Goal: Task Accomplishment & Management: Complete application form

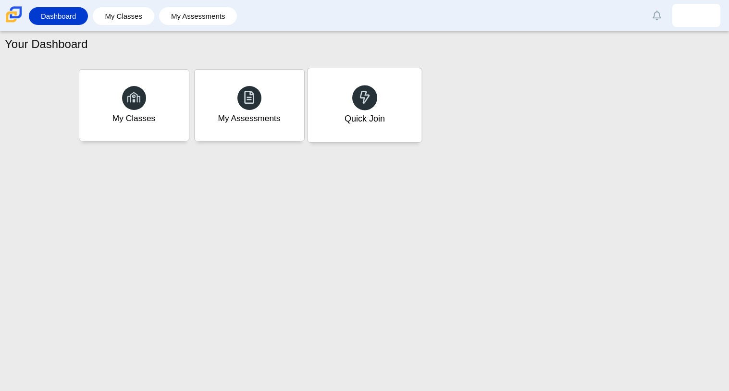
click at [361, 124] on div "Quick Join" at bounding box center [364, 118] width 40 height 12
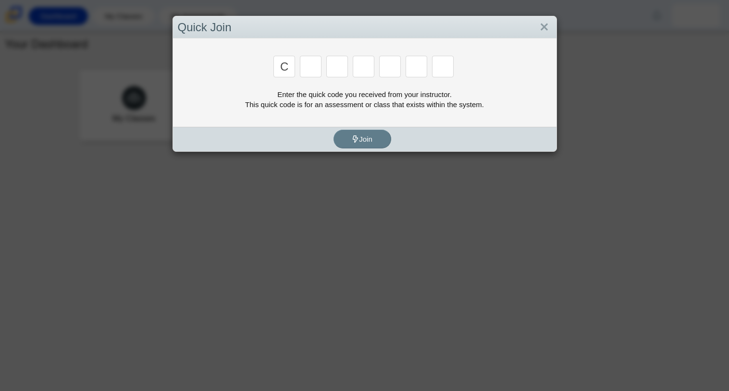
type input "c"
type input "x"
type input "h"
type input "9"
type input "h"
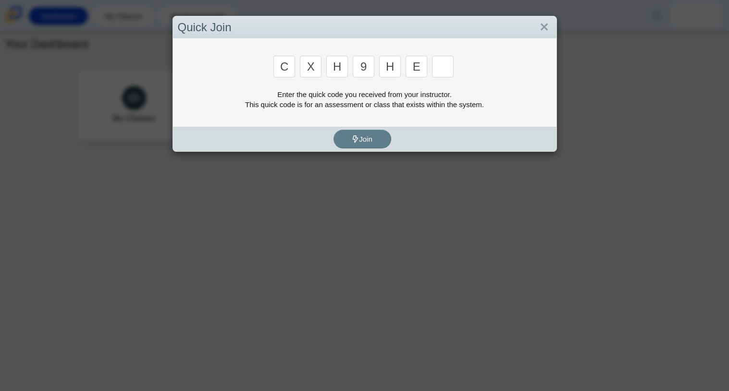
type input "e"
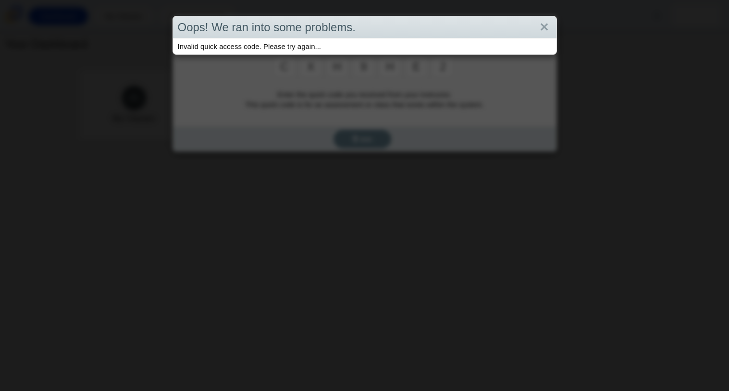
type input "2"
click at [539, 25] on link "Close" at bounding box center [544, 27] width 15 height 16
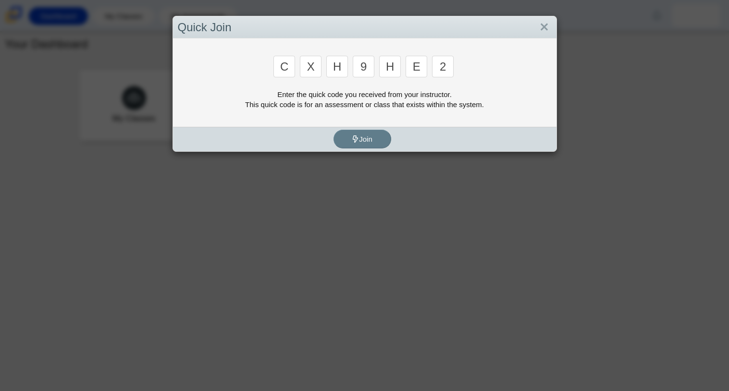
click at [444, 66] on input "2" at bounding box center [443, 67] width 22 height 22
type input "x"
type input "h"
type input "9"
type input "m"
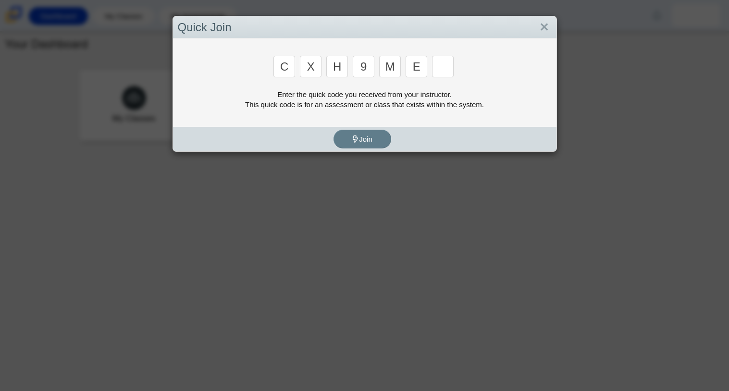
type input "e"
type input "2"
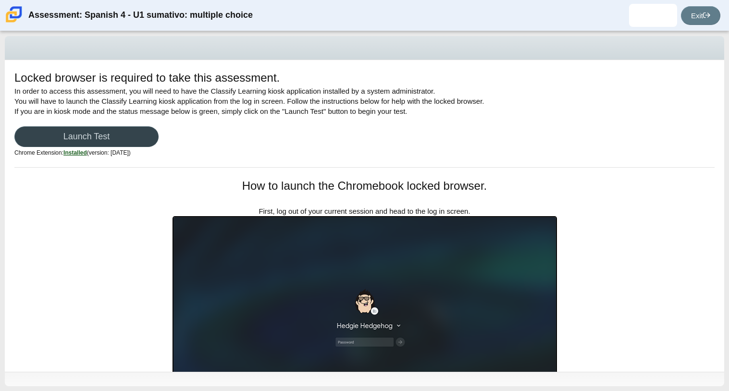
click at [145, 135] on link "Launch Test" at bounding box center [86, 136] width 144 height 21
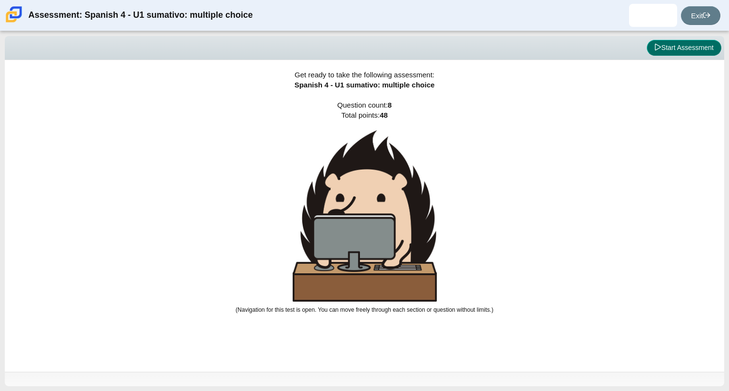
click at [661, 51] on button "Start Assessment" at bounding box center [684, 48] width 74 height 16
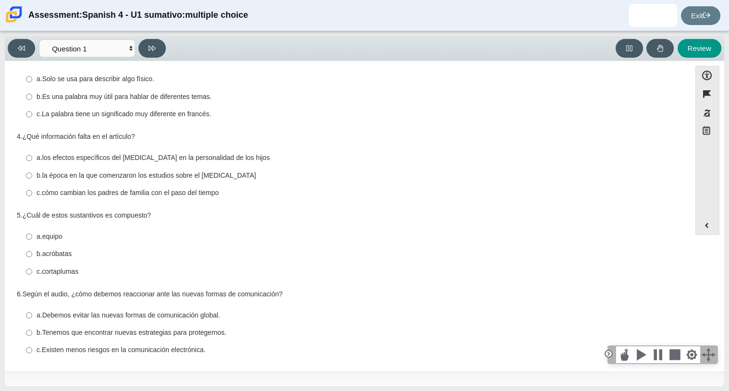
scroll to position [187, 0]
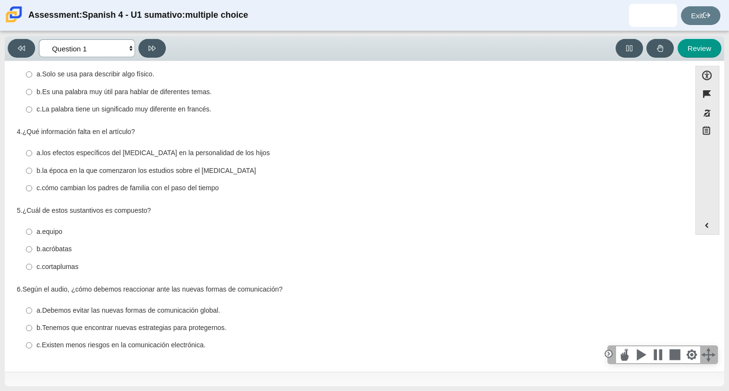
click at [122, 42] on select "Comprensión auditiva Question 1 Question 2 Question 3 Comprensión de lectura Qu…" at bounding box center [87, 48] width 96 height 18
click at [155, 47] on icon at bounding box center [151, 48] width 7 height 5
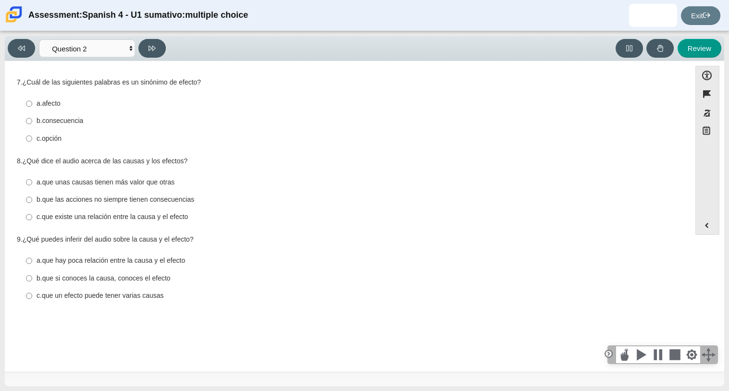
click at [161, 58] on div "Viewing Question 2 of 8 in Pacing Mode Comprensión auditiva Question 1 Question…" at bounding box center [364, 48] width 719 height 25
click at [160, 55] on button at bounding box center [151, 48] width 27 height 19
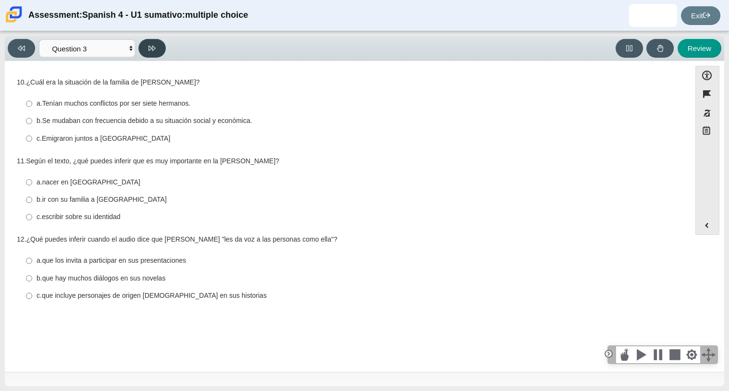
click at [159, 54] on button at bounding box center [151, 48] width 27 height 19
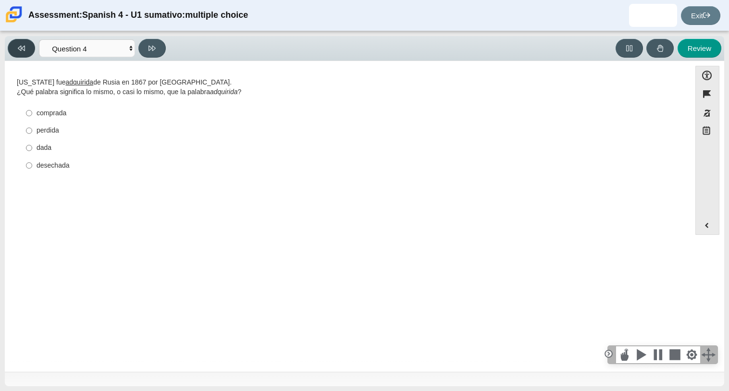
click at [23, 53] on button at bounding box center [21, 48] width 27 height 19
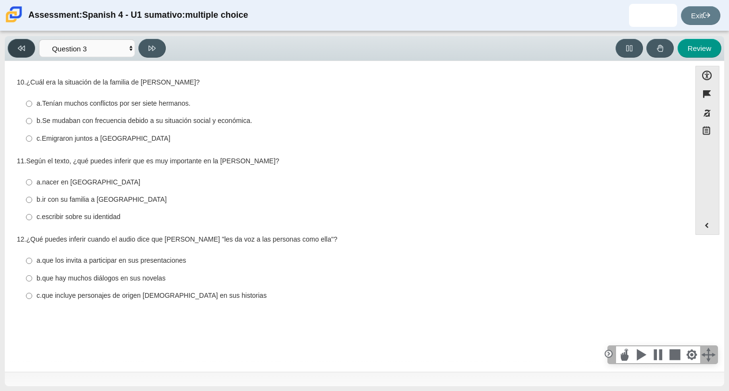
click at [23, 53] on button at bounding box center [21, 48] width 27 height 19
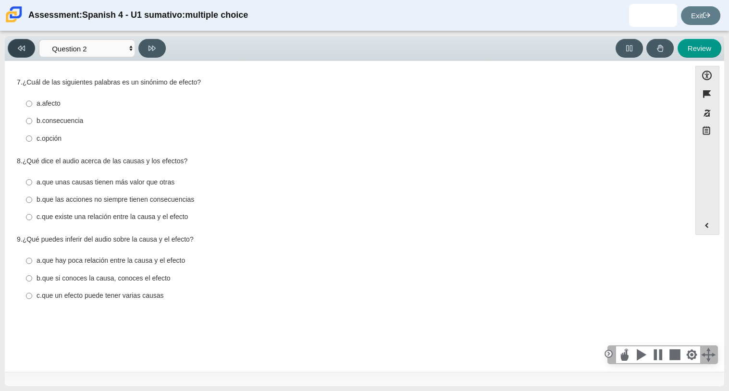
click at [23, 53] on button at bounding box center [21, 48] width 27 height 19
select select "a41de488-02ac-4dd5-a09b-0381ab625a77"
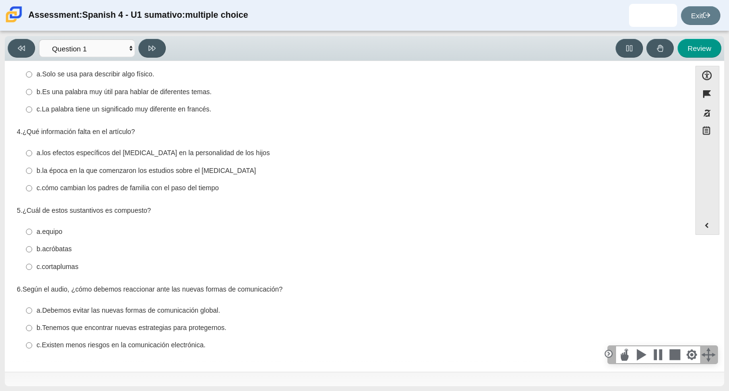
scroll to position [0, 0]
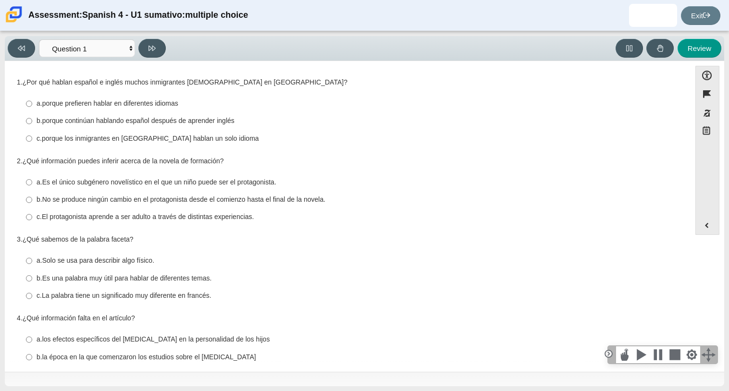
click at [110, 123] on thspan "porque continúan hablando español después de aprender inglés" at bounding box center [138, 120] width 192 height 9
click at [32, 123] on input "b. porque continúan hablando español después de aprender inglés b. porque conti…" at bounding box center [29, 120] width 6 height 17
radio input "true"
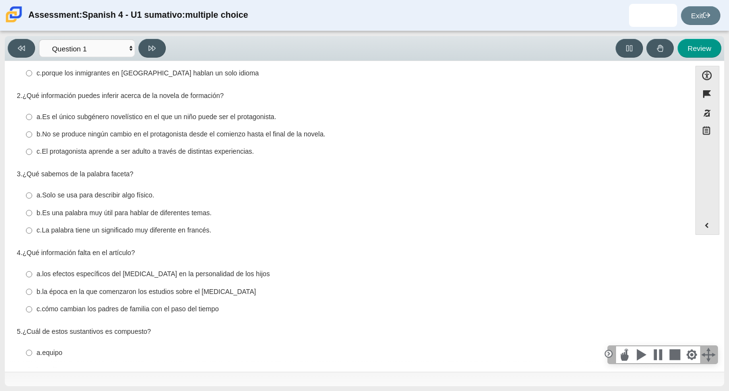
scroll to position [66, 0]
click at [125, 137] on thspan "No se produce ningún cambio en el protagonista desde el comienzo hasta el final…" at bounding box center [183, 133] width 283 height 9
click at [32, 137] on input "b. No se produce ningún cambio en el protagonista desde el comienzo hasta el fi…" at bounding box center [29, 133] width 6 height 17
radio input "true"
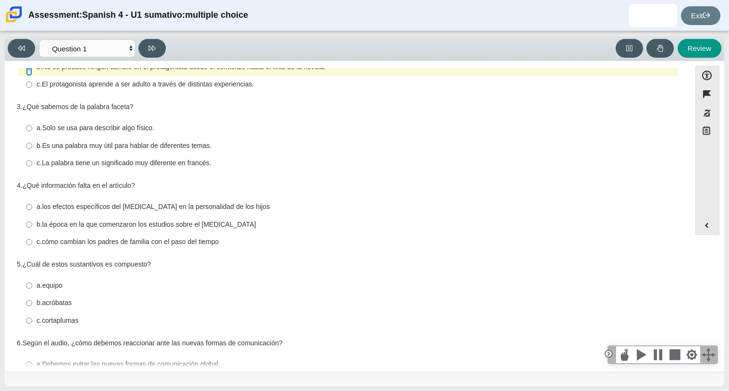
scroll to position [131, 0]
click at [122, 111] on thspan "¿Qué sabemos de la palabra faceta?" at bounding box center [78, 108] width 111 height 9
click at [144, 100] on div "Question 1 1. ¿Por qué hablan español e inglés muchos inmigrantes [DEMOGRAPHIC_…" at bounding box center [348, 180] width 676 height 472
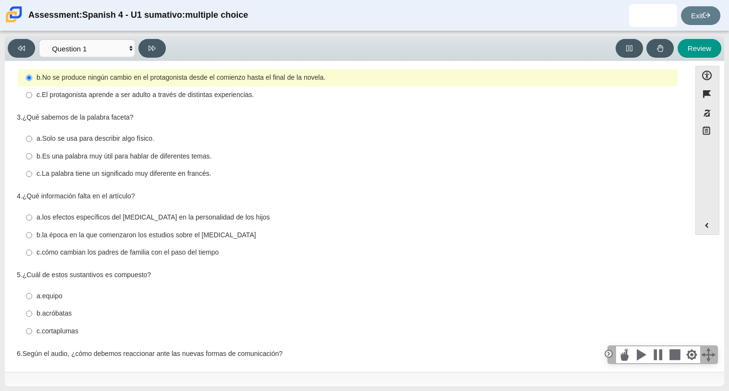
scroll to position [120, 0]
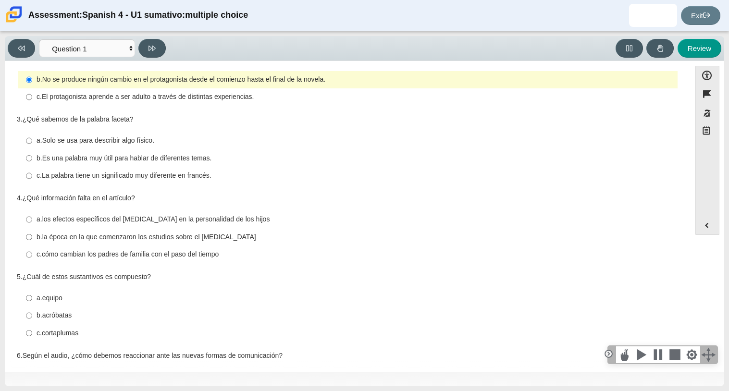
click at [33, 161] on label "b. Es una palabra muy útil para hablar de diferentes temas. b. Es una palabra m…" at bounding box center [348, 157] width 658 height 17
click at [32, 161] on input "b. Es una palabra muy útil para hablar de diferentes temas. b. Es una palabra m…" at bounding box center [29, 157] width 6 height 17
radio input "true"
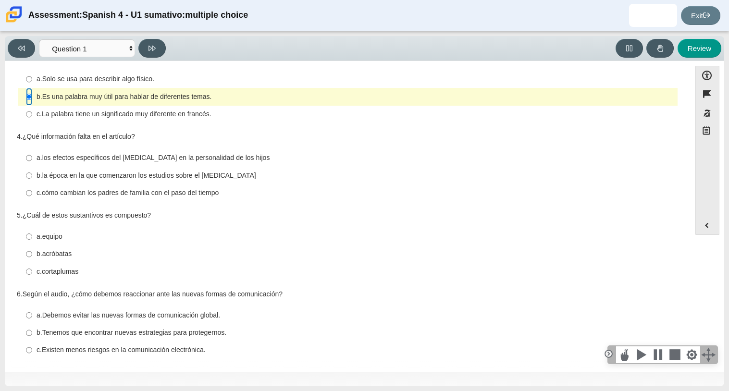
scroll to position [187, 0]
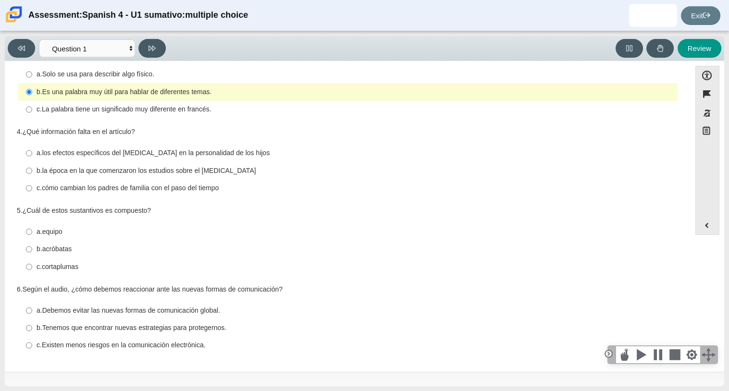
click at [71, 185] on thspan "cómo cambian los padres de familia con el paso del tiempo" at bounding box center [130, 188] width 177 height 9
click at [32, 185] on input "c. cómo cambian los padres de familia con el paso del tiempo c. cómo cambian lo…" at bounding box center [29, 188] width 6 height 17
radio input "true"
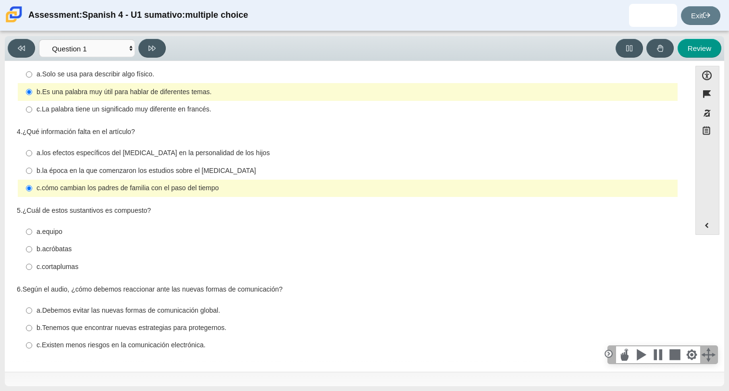
click at [88, 167] on thspan "la época en la que comenzaron los estudios sobre el [MEDICAL_DATA]" at bounding box center [149, 170] width 214 height 9
click at [32, 167] on input "b. la época en la que comenzaron los estudios sobre el [MEDICAL_DATA] b. la épo…" at bounding box center [29, 170] width 6 height 17
radio input "true"
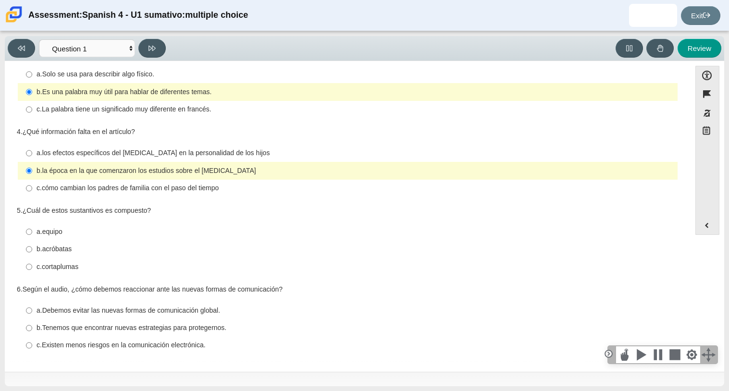
click at [181, 150] on thspan "los efectos específicos del [MEDICAL_DATA] en la personalidad de los hijos" at bounding box center [156, 152] width 228 height 9
click at [32, 150] on input "a. los efectos específicos del [MEDICAL_DATA] en la personalidad de los hijos a…" at bounding box center [29, 153] width 6 height 17
radio input "true"
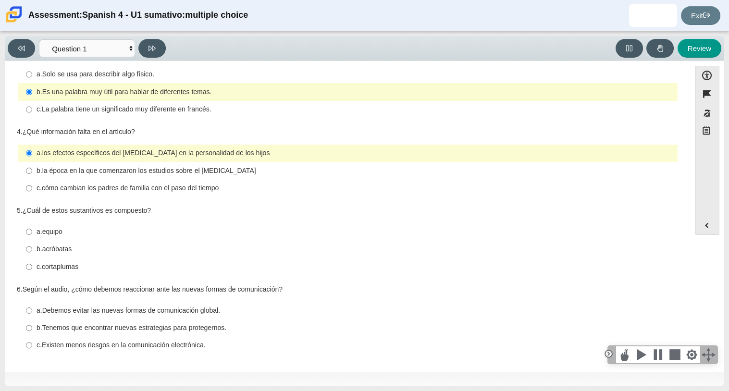
click at [70, 267] on thspan "cortaplumas" at bounding box center [60, 266] width 37 height 9
click at [32, 267] on input "c. cortaplumas c. cortaplumas" at bounding box center [29, 266] width 6 height 17
radio input "true"
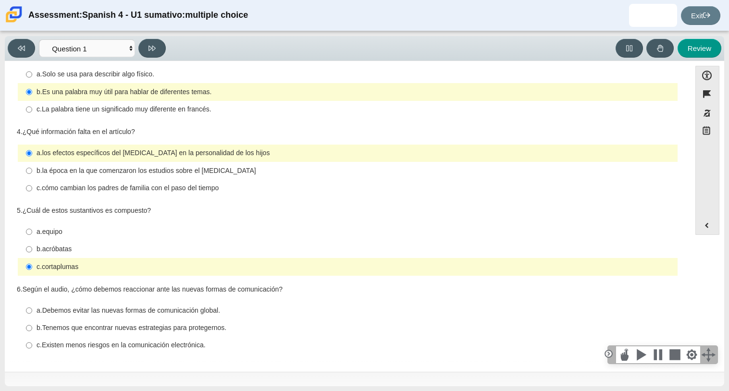
click at [220, 330] on thspan "Tenemos que encontrar nuevas estrategias para protegernos." at bounding box center [134, 327] width 184 height 9
click at [32, 330] on input "b. Tenemos que encontrar nuevas estrategias para protegernos. b. Tenemos que en…" at bounding box center [29, 327] width 6 height 17
radio input "true"
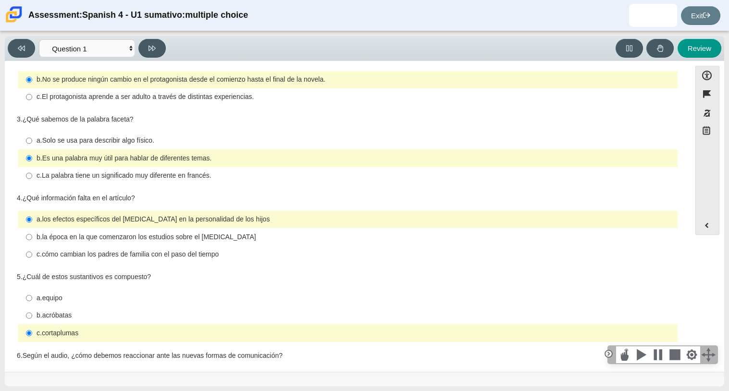
scroll to position [123, 0]
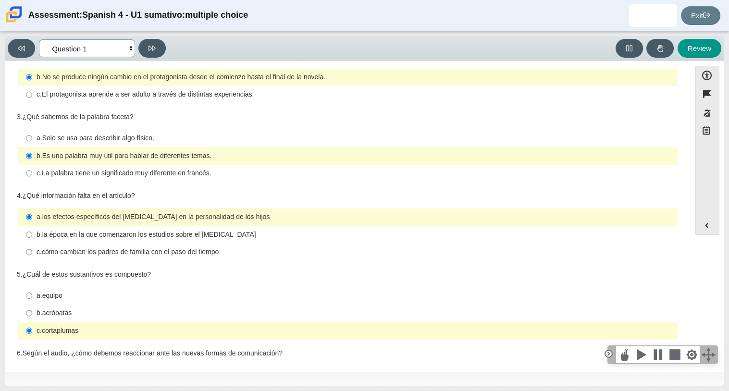
click at [128, 45] on select "Comprensión auditiva Question 1 Question 2 Question 3 Comprensión de lectura Qu…" at bounding box center [87, 48] width 96 height 18
click at [147, 45] on button at bounding box center [151, 48] width 27 height 19
select select "f076714a-6747-478e-936f-d582d2f603d1"
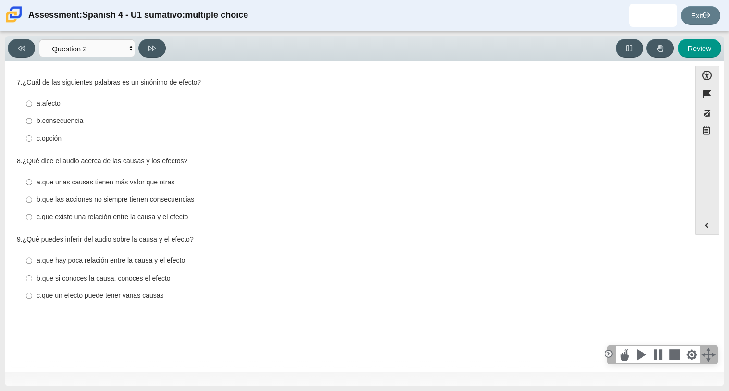
click at [78, 121] on thspan "consecuencia" at bounding box center [62, 120] width 41 height 9
click at [32, 121] on input "b. consecuencia b. consecuencia" at bounding box center [29, 120] width 6 height 17
radio input "true"
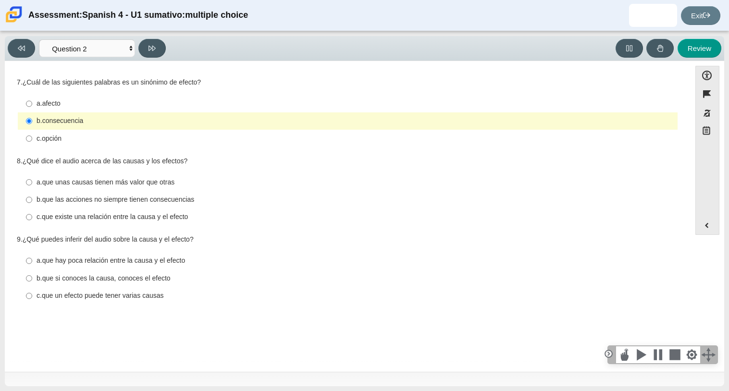
click at [63, 204] on thspan "que las acciones no siempre tienen consecuencias" at bounding box center [118, 199] width 152 height 9
click at [32, 204] on input "b. que las acciones no siempre tienen consecuencias b. que las acciones no siem…" at bounding box center [29, 199] width 6 height 17
radio input "true"
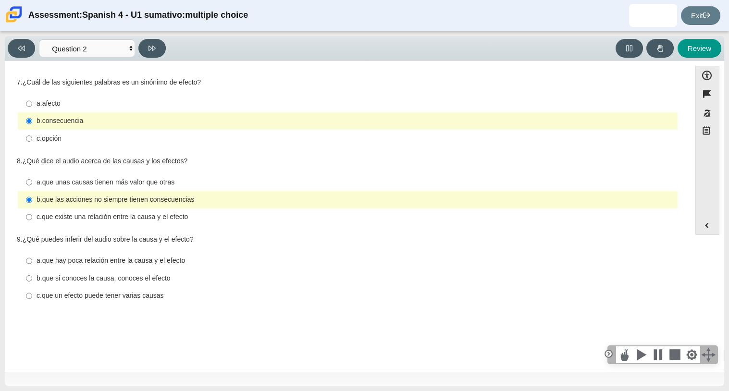
click at [87, 299] on thspan "que un efecto puede tener varias causas" at bounding box center [103, 295] width 122 height 9
click at [32, 299] on input "c. que un efecto puede tener varias causas c. que un efecto puede tener varias …" at bounding box center [29, 295] width 6 height 17
radio input "true"
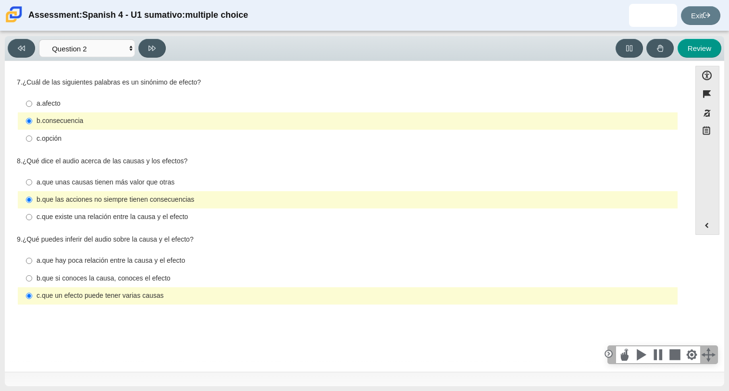
click at [189, 224] on label "c. que existe una relación entre la causa y el efecto c. que existe una relació…" at bounding box center [348, 217] width 658 height 17
click at [32, 224] on input "c. que existe una relación entre la causa y el efecto c. que existe una relació…" at bounding box center [29, 217] width 6 height 17
radio input "true"
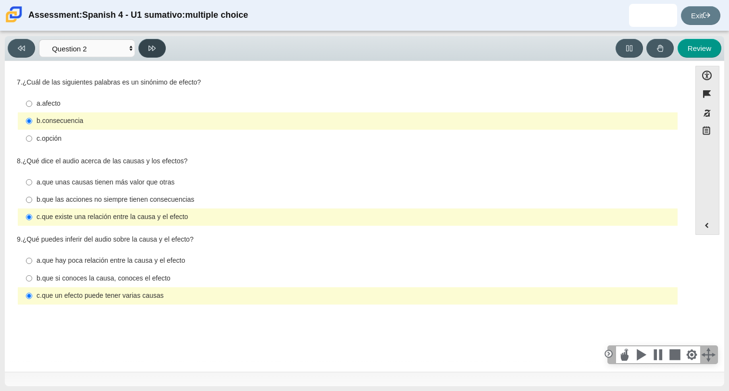
click at [147, 48] on button at bounding box center [151, 48] width 27 height 19
select select "955d698b-f94a-4dc0-b255-03112f50ff9e"
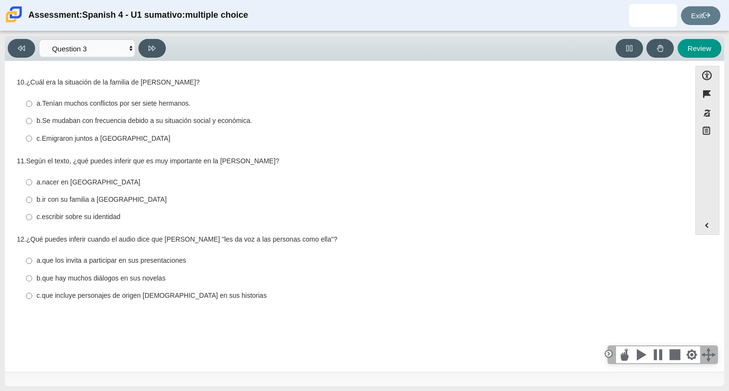
click at [61, 184] on thspan "nacer en [GEOGRAPHIC_DATA]" at bounding box center [91, 182] width 98 height 9
click at [32, 184] on input "a. nacer en [GEOGRAPHIC_DATA] a. nacer en [GEOGRAPHIC_DATA]" at bounding box center [29, 181] width 6 height 17
radio input "true"
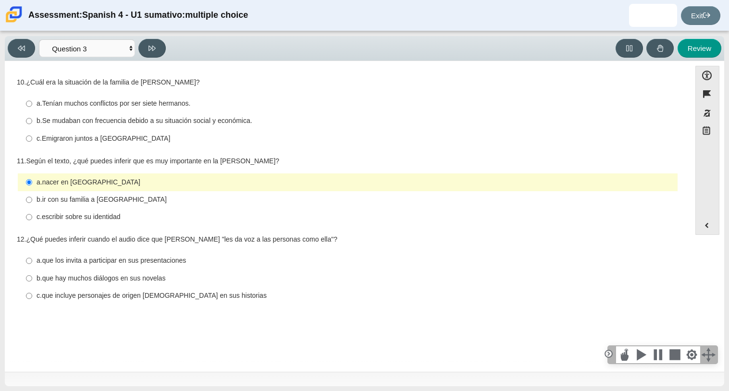
click at [64, 186] on thspan "nacer en [GEOGRAPHIC_DATA]" at bounding box center [91, 182] width 98 height 9
click at [32, 186] on input "a. nacer en [GEOGRAPHIC_DATA] a. nacer en [GEOGRAPHIC_DATA]" at bounding box center [29, 181] width 6 height 17
click at [64, 186] on thspan "nacer en [GEOGRAPHIC_DATA]" at bounding box center [91, 182] width 98 height 9
click at [32, 186] on input "a. nacer en [GEOGRAPHIC_DATA] a. nacer en [GEOGRAPHIC_DATA]" at bounding box center [29, 181] width 6 height 17
click at [147, 123] on thspan "Se mudaban con frecuencia debido a su situación social y económica." at bounding box center [147, 120] width 210 height 9
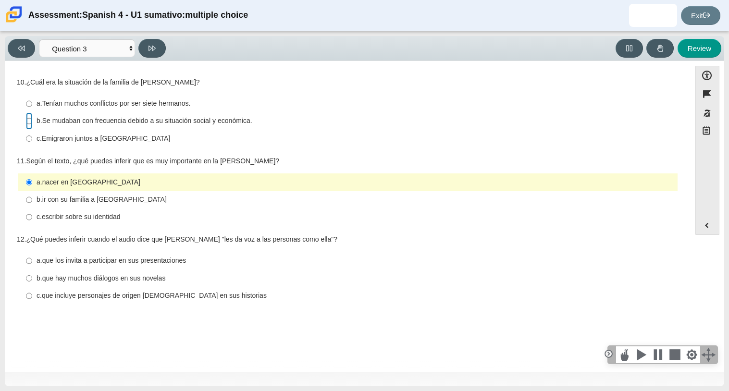
click at [32, 123] on input "b. Se mudaban con frecuencia debido a su situación social y económica. b. Se mu…" at bounding box center [29, 120] width 6 height 17
radio input "true"
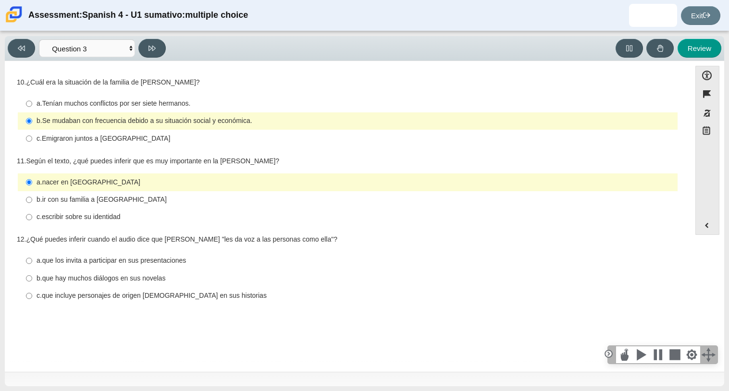
click at [141, 220] on div "c. escribir sobre su identidad" at bounding box center [355, 217] width 637 height 10
click at [32, 220] on input "c. escribir sobre su identidad c. escribir sobre su identidad" at bounding box center [29, 217] width 6 height 17
radio input "true"
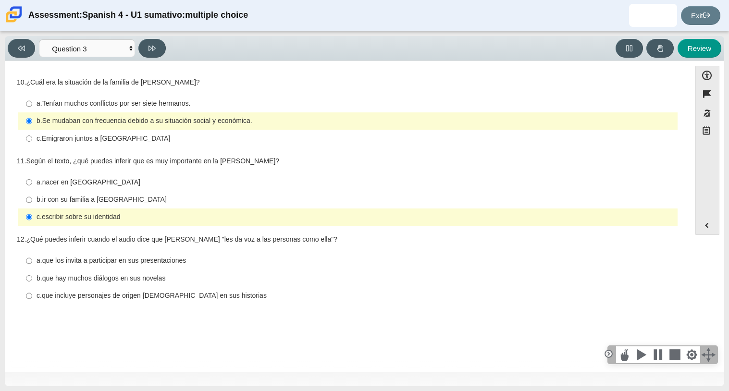
click at [98, 294] on thspan "que incluye personajes de origen [DEMOGRAPHIC_DATA] en sus historias" at bounding box center [154, 295] width 225 height 9
click at [32, 294] on input "c. que incluye personajes de origen [DEMOGRAPHIC_DATA] en sus historias c. que …" at bounding box center [29, 295] width 6 height 17
radio input "true"
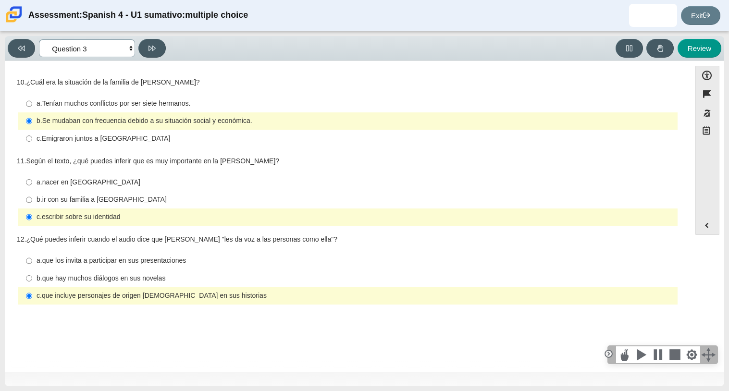
click at [130, 47] on select "Comprensión auditiva Question 1 Question 2 Question 3 Comprensión de lectura Qu…" at bounding box center [87, 48] width 96 height 18
click at [212, 34] on div "Viewing Question 3 of 8 in Pacing Mode Comprensión auditiva Question 1 Question…" at bounding box center [364, 211] width 729 height 360
click at [145, 49] on button at bounding box center [151, 48] width 27 height 19
select select "390cf710-00ed-41bc-9fa6-d48920198324"
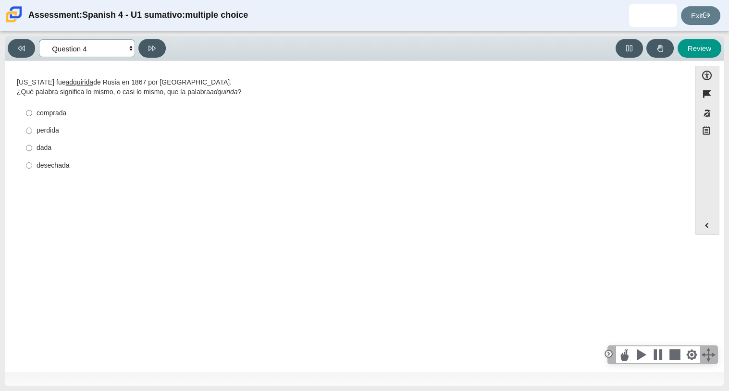
click at [131, 49] on select "Comprensión auditiva Question 1 Question 2 Question 3 Comprensión de lectura Qu…" at bounding box center [87, 48] width 96 height 18
click at [233, 197] on div "Question [US_STATE] fue adquirida de Rusia en 1867 por [GEOGRAPHIC_DATA]. ¿Qué …" at bounding box center [348, 218] width 676 height 300
click at [76, 84] on u "adquirida" at bounding box center [80, 82] width 28 height 9
click at [50, 118] on label "comprada comprada" at bounding box center [348, 112] width 658 height 17
click at [32, 118] on input "comprada comprada" at bounding box center [29, 112] width 6 height 17
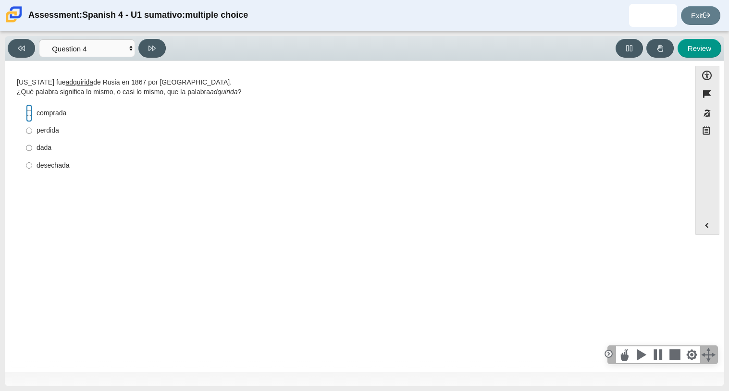
radio input "true"
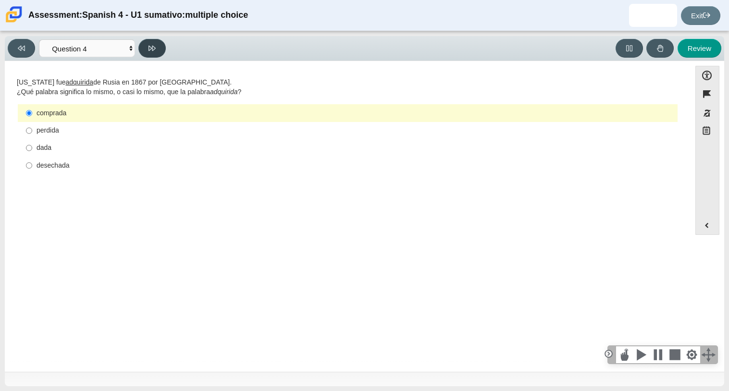
click at [152, 51] on icon at bounding box center [151, 48] width 7 height 7
select select "de5bc71e-117a-4bdd-886d-d95d03d193af"
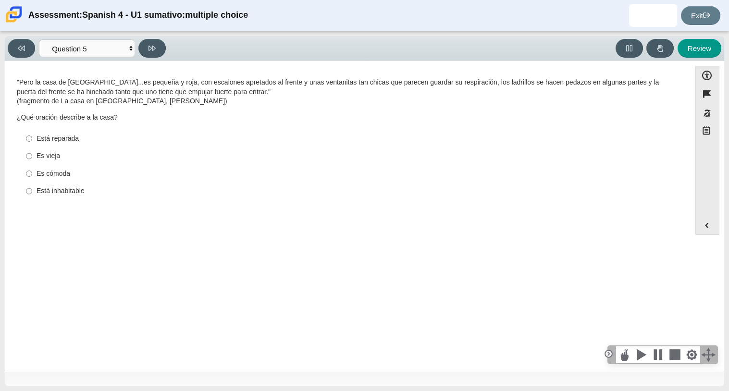
click at [43, 156] on div "Es vieja" at bounding box center [355, 156] width 637 height 10
click at [32, 156] on input "Es vieja Es vieja" at bounding box center [29, 155] width 6 height 17
radio input "true"
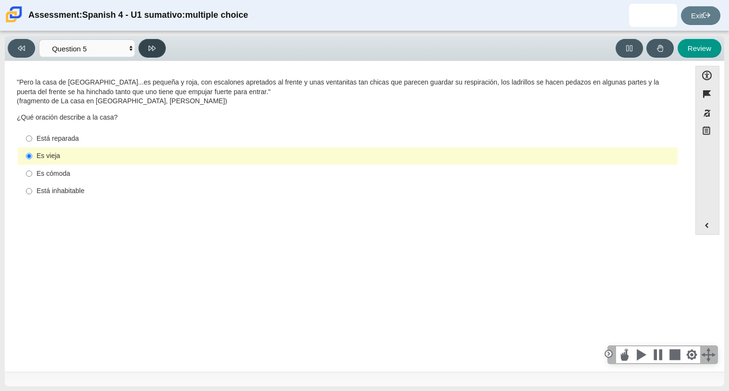
click at [151, 51] on icon at bounding box center [151, 48] width 7 height 7
select select "ad9780d8-5edb-414e-87ea-0bcd5a75287a"
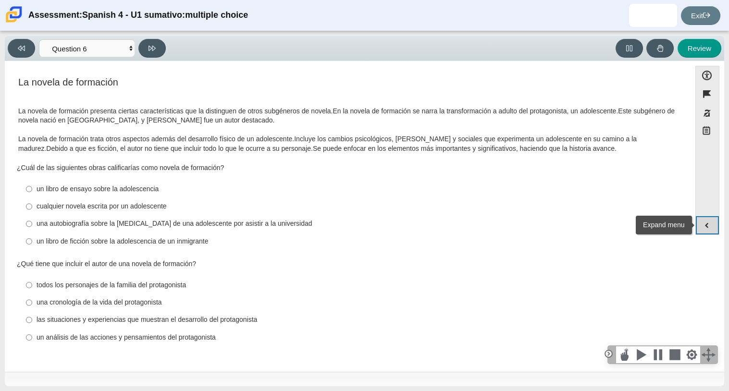
click at [709, 220] on button "Expand menu" at bounding box center [707, 225] width 23 height 18
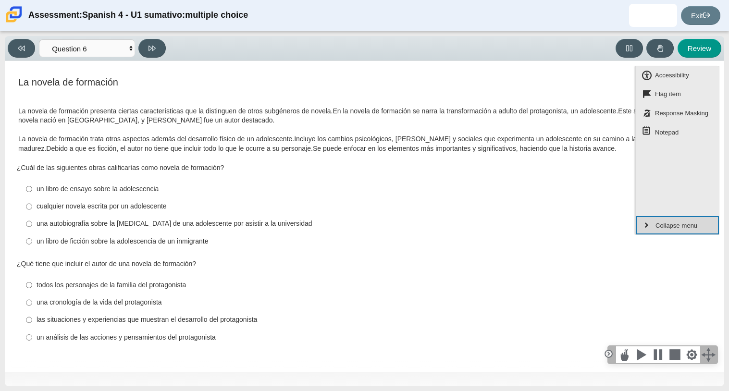
click at [709, 220] on button "Collapse menu" at bounding box center [677, 225] width 83 height 18
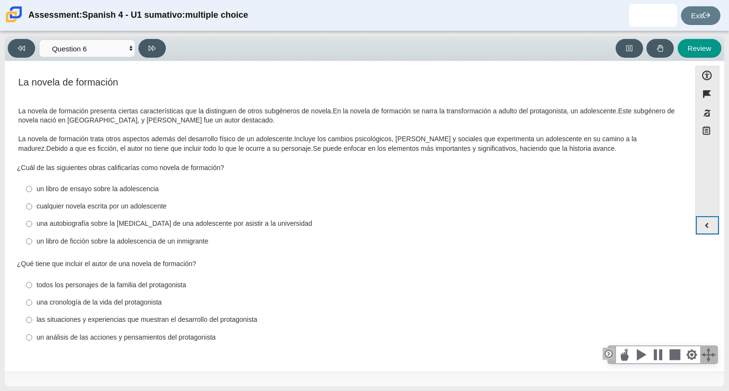
click at [606, 348] on div at bounding box center [608, 354] width 12 height 12
click at [653, 264] on div "¿Qué tiene que incluir el autor de una novela de formación?" at bounding box center [348, 264] width 662 height 10
click at [109, 244] on div "un libro de ficción sobre la adolescencia de un inmigrante" at bounding box center [355, 242] width 637 height 10
click at [32, 244] on input "un libro de ficción sobre la adolescencia de un inmigrante un libro de ficción …" at bounding box center [29, 241] width 6 height 17
radio input "true"
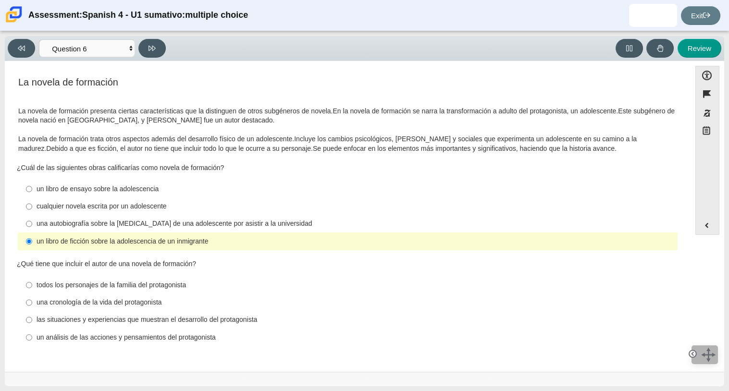
click at [129, 324] on div "las situaciones y experiencias que muestran el desarrollo del protagonista" at bounding box center [355, 320] width 637 height 10
click at [32, 324] on input "las situaciones y experiencias que muestran el desarrollo del protagonista las …" at bounding box center [29, 319] width 6 height 17
radio input "true"
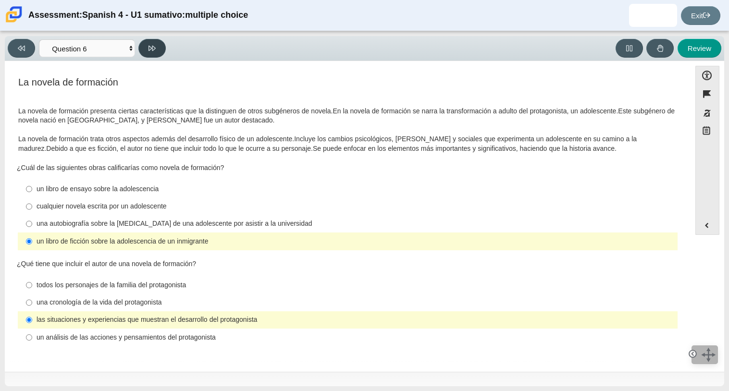
click at [164, 49] on button at bounding box center [151, 48] width 27 height 19
select select "6168cc92-63b6-45d3-a929-0b9cba560165"
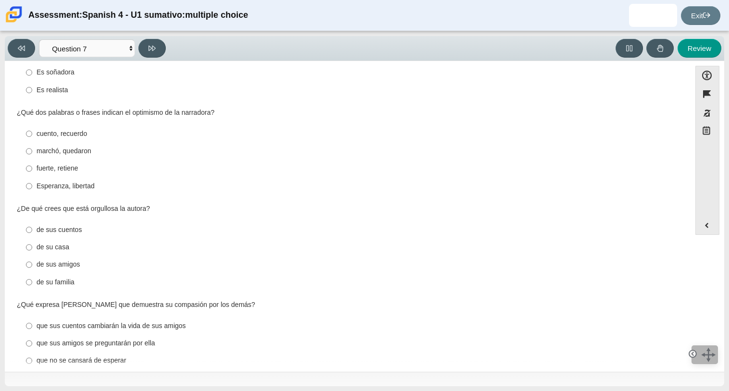
scroll to position [308, 0]
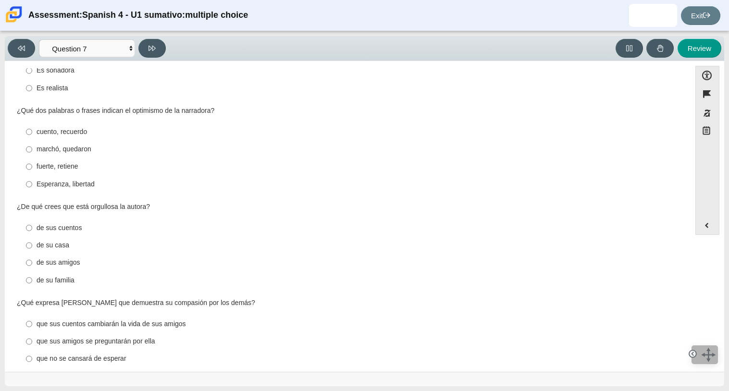
click at [83, 184] on div "Esperanza, libertad" at bounding box center [355, 185] width 637 height 10
click at [32, 184] on input "Esperanza, libertad Esperanza, libertad" at bounding box center [29, 183] width 6 height 17
radio input "true"
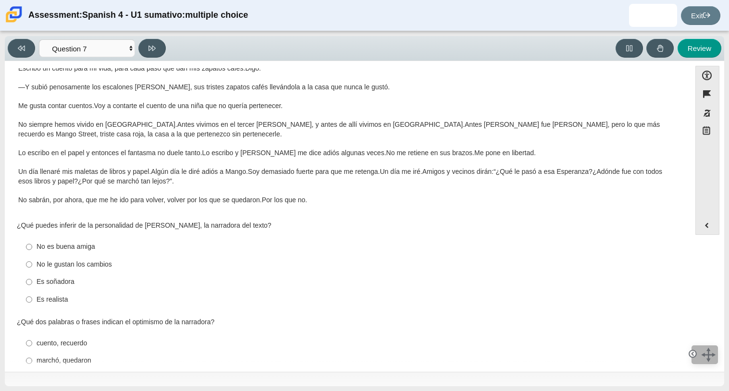
scroll to position [98, 0]
click at [71, 282] on div "Es soñadora" at bounding box center [355, 281] width 637 height 10
click at [32, 282] on input "Es soñadora Es soñadora" at bounding box center [29, 280] width 6 height 17
radio input "true"
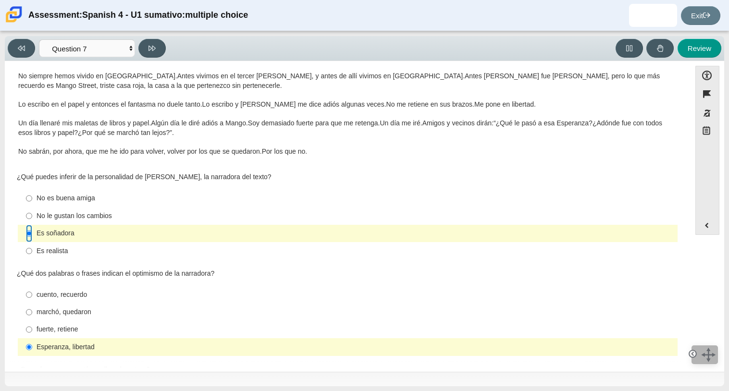
scroll to position [146, 0]
click at [79, 323] on label "fuerte, retiene fuerte, retiene" at bounding box center [348, 328] width 658 height 17
click at [32, 323] on input "fuerte, retiene fuerte, retiene" at bounding box center [29, 328] width 6 height 17
radio input "true"
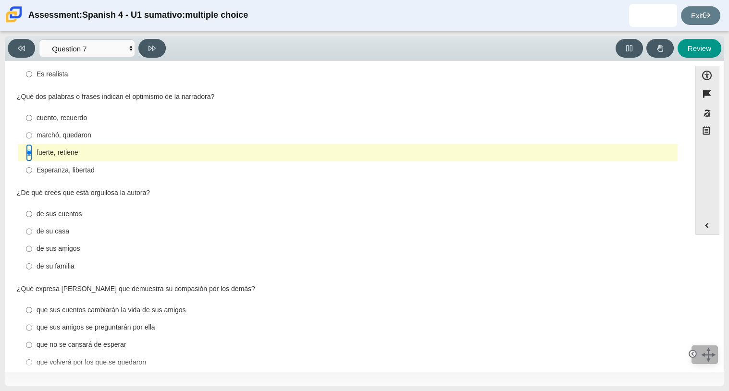
scroll to position [324, 0]
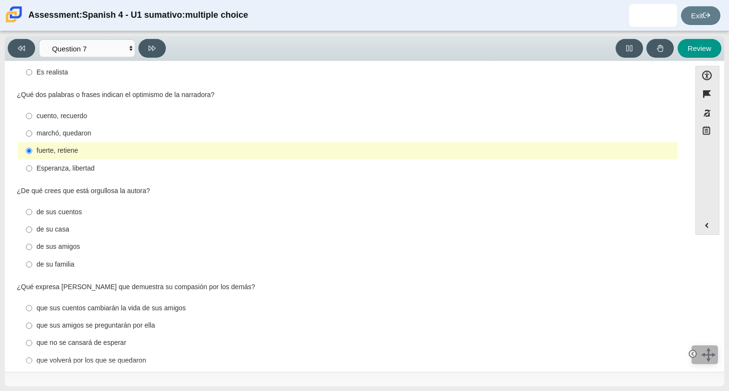
click at [82, 218] on label "de sus cuentos de sus cuentos" at bounding box center [348, 211] width 658 height 17
click at [32, 218] on input "de sus cuentos de sus cuentos" at bounding box center [29, 211] width 6 height 17
radio input "true"
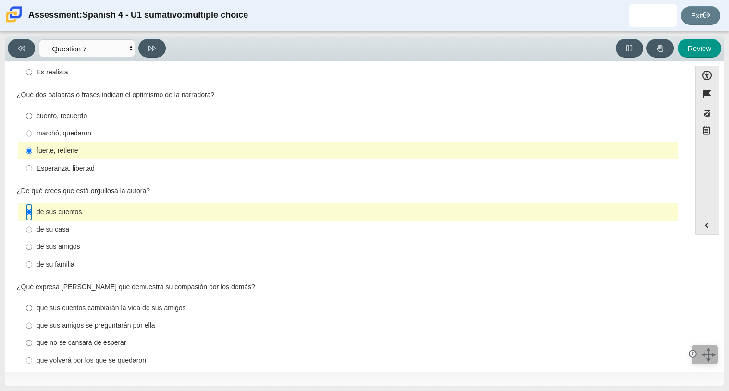
scroll to position [340, 0]
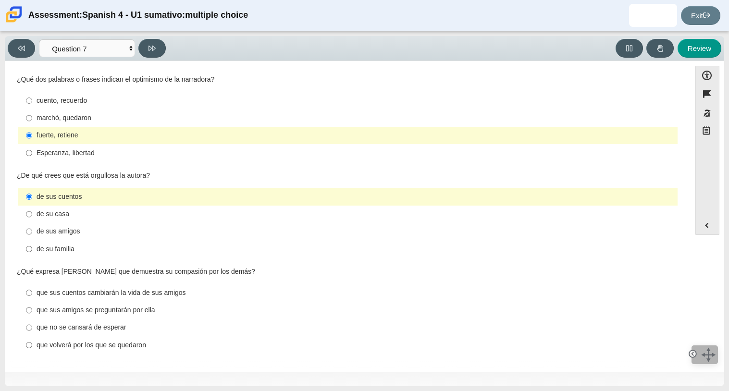
click at [104, 349] on div "que volverá por los que se quedaron" at bounding box center [355, 346] width 637 height 10
click at [32, 349] on input "que volverá por los que se quedaron que volverá por los que se quedaron" at bounding box center [29, 344] width 6 height 17
radio input "true"
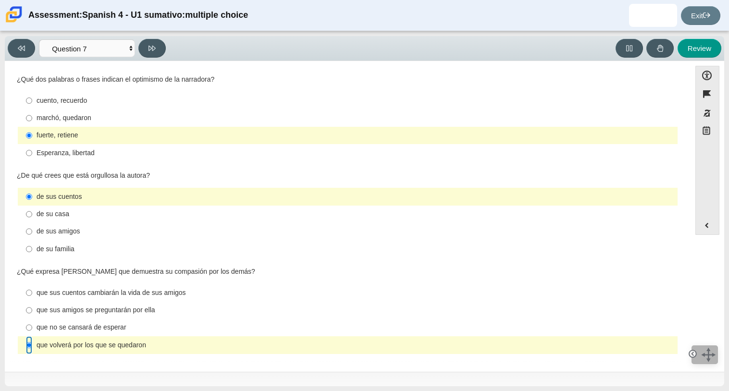
scroll to position [0, 0]
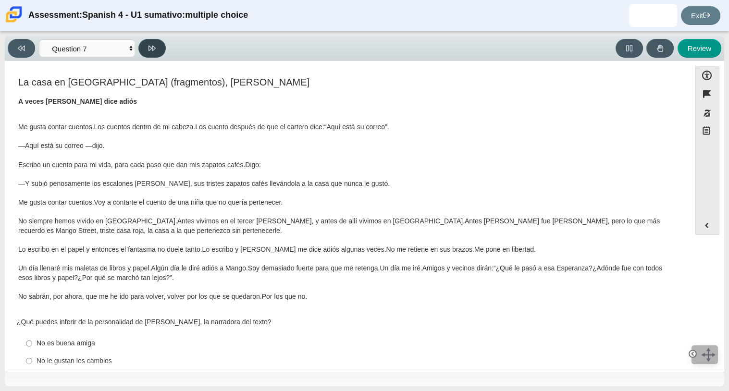
click at [158, 49] on button at bounding box center [151, 48] width 27 height 19
select select "98fe3b59-0d4b-482f-94e6-cc4dee5e60d3"
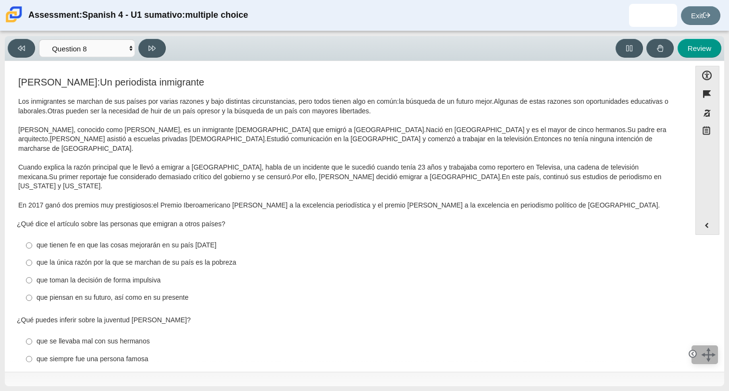
click at [173, 293] on div "que piensan en su futuro, así como en su presente" at bounding box center [355, 298] width 637 height 10
click at [32, 289] on input "que piensan en su futuro, así como en su presente que piensan en su futuro, así…" at bounding box center [29, 297] width 6 height 17
radio input "true"
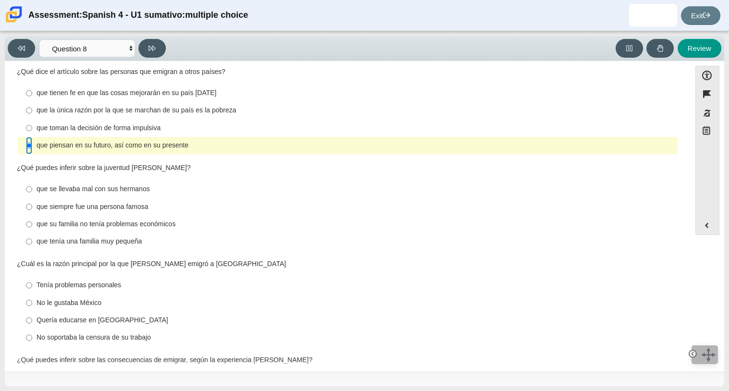
scroll to position [153, 0]
click at [130, 219] on div "que su familia no tenía problemas económicos" at bounding box center [355, 224] width 637 height 10
click at [32, 215] on input "que su familia no tenía problemas económicos que su familia no tenía problemas …" at bounding box center [29, 223] width 6 height 17
radio input "true"
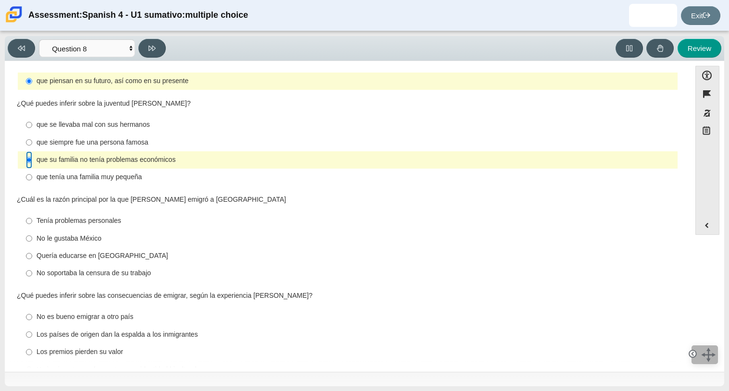
scroll to position [223, 0]
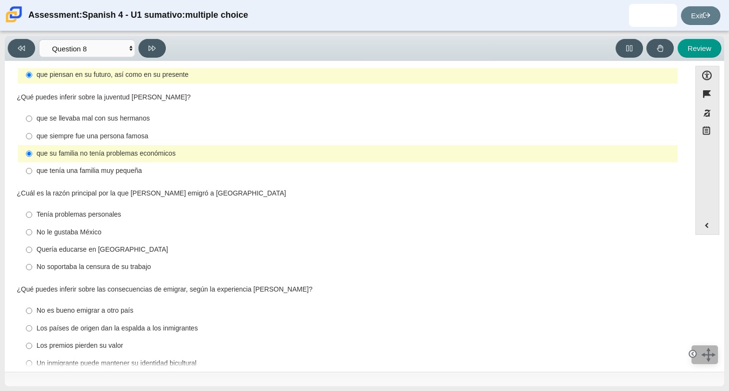
click at [121, 258] on label "No soportaba la censura de su trabajo No soportaba la censura de su trabajo" at bounding box center [348, 266] width 658 height 17
click at [32, 258] on input "No soportaba la censura de su trabajo No soportaba la censura de su trabajo" at bounding box center [29, 266] width 6 height 17
radio input "true"
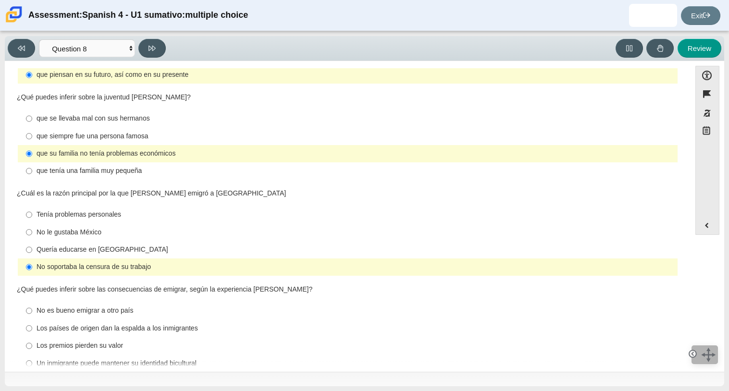
click at [124, 359] on div "Un inmigrante puede mantener su identidad bicultural" at bounding box center [355, 364] width 637 height 10
click at [32, 355] on input "Un inmigrante puede mantener su identidad bicultural Un inmigrante puede manten…" at bounding box center [29, 363] width 6 height 17
radio input "true"
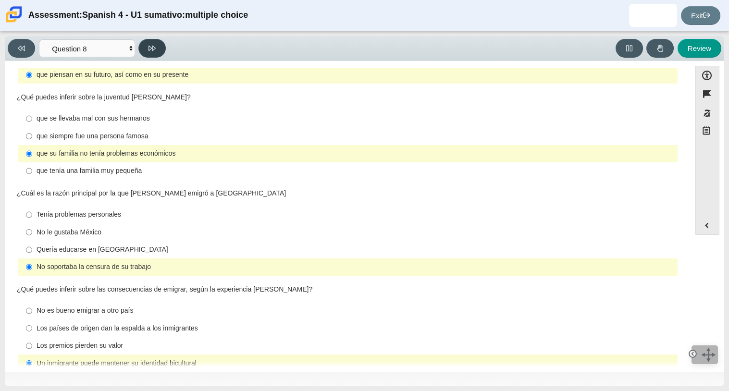
click at [153, 56] on button at bounding box center [151, 48] width 27 height 19
select select "review"
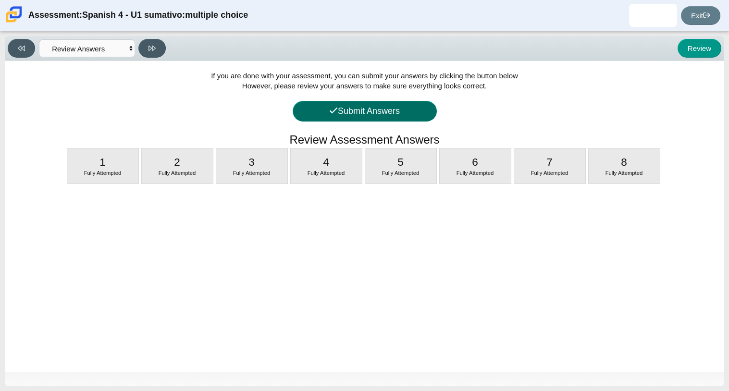
click at [373, 106] on button "Submit Answers" at bounding box center [365, 111] width 144 height 21
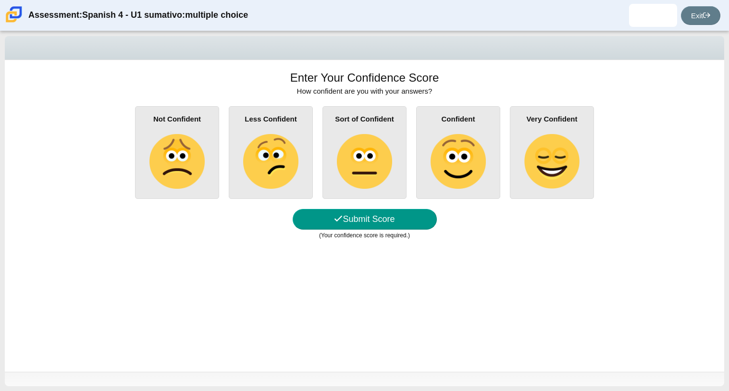
click at [450, 162] on img at bounding box center [457, 161] width 55 height 55
click at [0, 0] on input "Confident" at bounding box center [0, 0] width 0 height 0
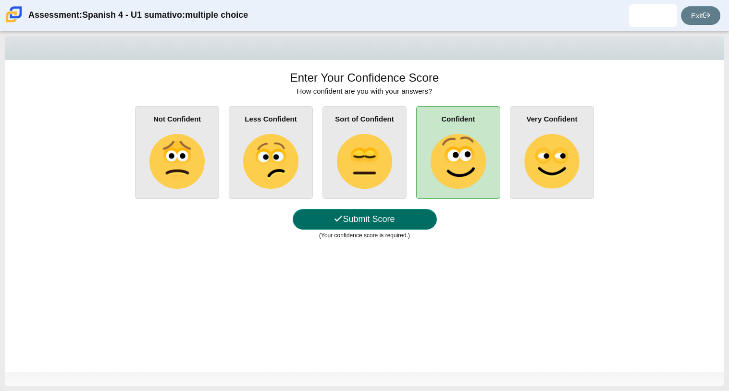
click at [385, 218] on button "Submit Score" at bounding box center [365, 219] width 144 height 21
